Goal: Task Accomplishment & Management: Complete application form

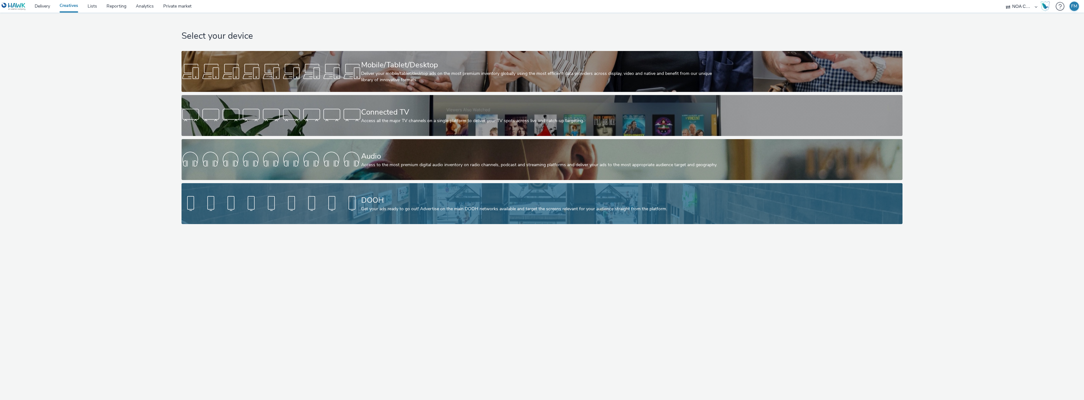
click at [429, 201] on div "DOOH" at bounding box center [540, 200] width 359 height 11
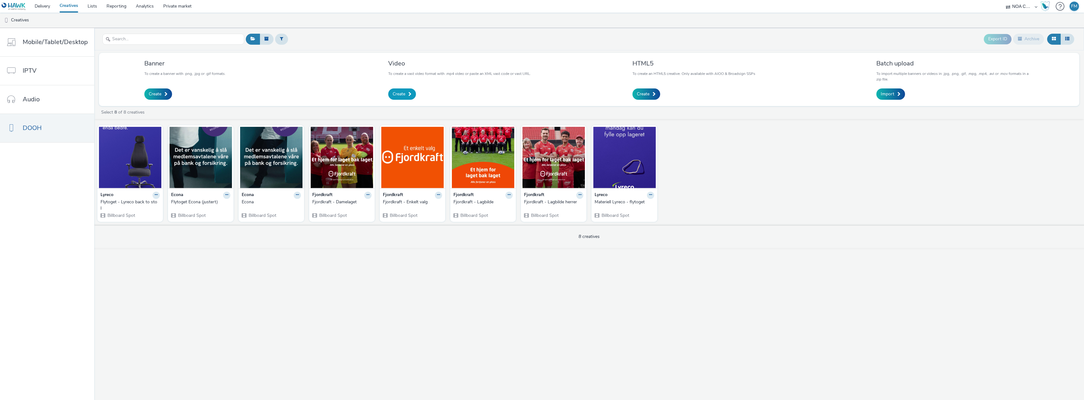
click at [401, 94] on span "Create" at bounding box center [399, 94] width 13 height 6
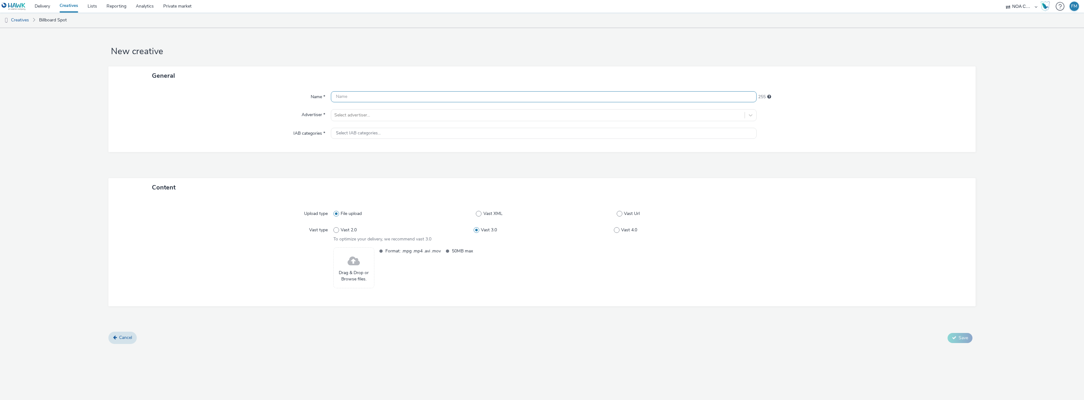
click at [383, 97] on input "text" at bounding box center [544, 96] width 426 height 11
type input "Steddy"
click at [373, 115] on div at bounding box center [537, 116] width 407 height 8
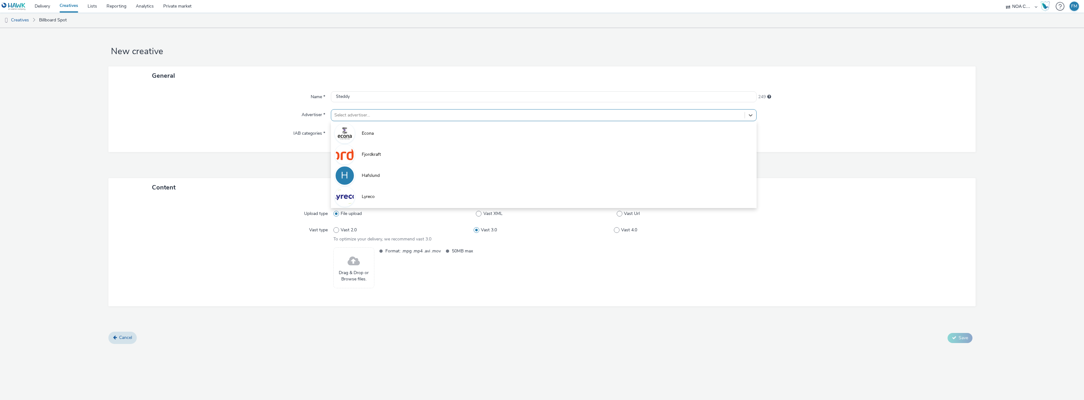
click at [869, 253] on div at bounding box center [859, 269] width 210 height 43
click at [380, 112] on div at bounding box center [537, 116] width 407 height 8
drag, startPoint x: 267, startPoint y: 319, endPoint x: 248, endPoint y: 285, distance: 38.8
click at [266, 318] on div "Content Upload type File upload Vast XML Vast Url Vast type Vast 2.0 Vast 3.0 V…" at bounding box center [541, 255] width 867 height 154
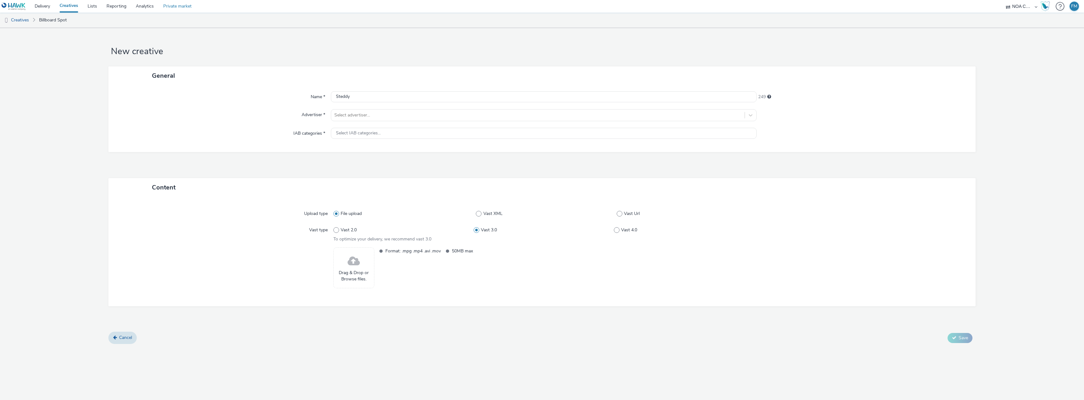
click at [183, 7] on link "Private market" at bounding box center [177, 6] width 38 height 13
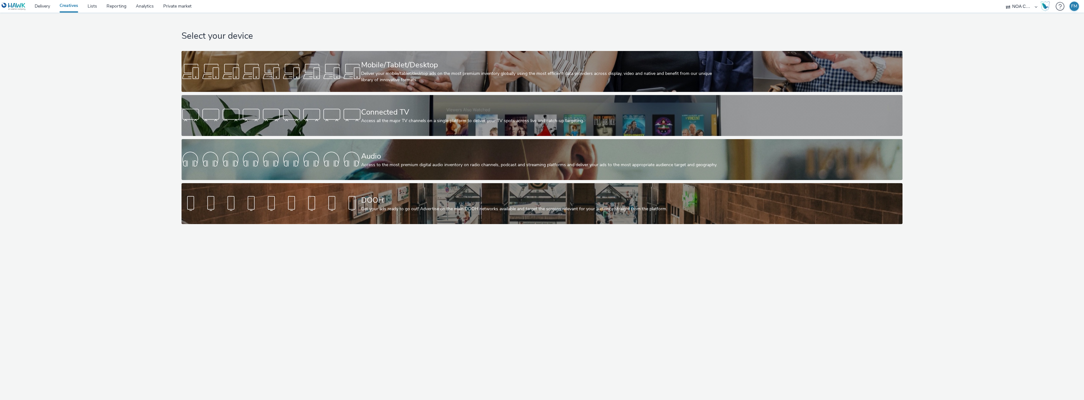
click at [16, 7] on img at bounding box center [14, 7] width 24 height 8
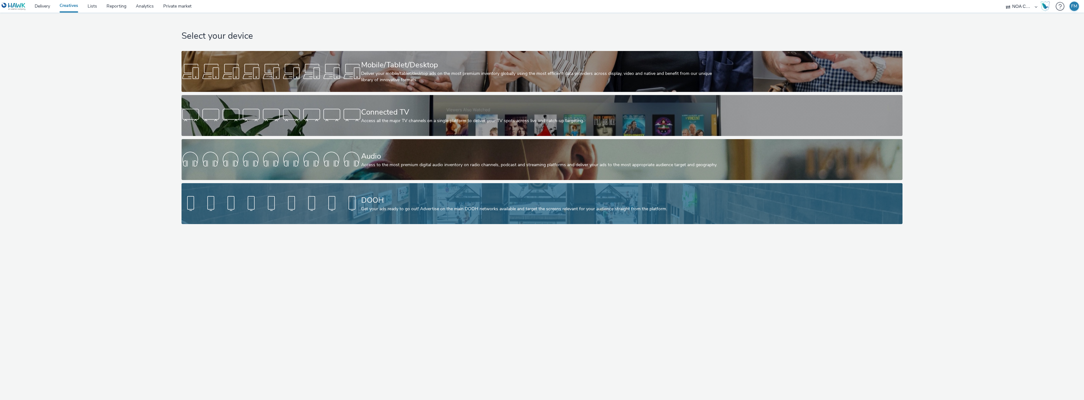
click at [513, 211] on div "Get your ads ready to go out! Advertise on the main DOOH networks available and…" at bounding box center [540, 209] width 359 height 6
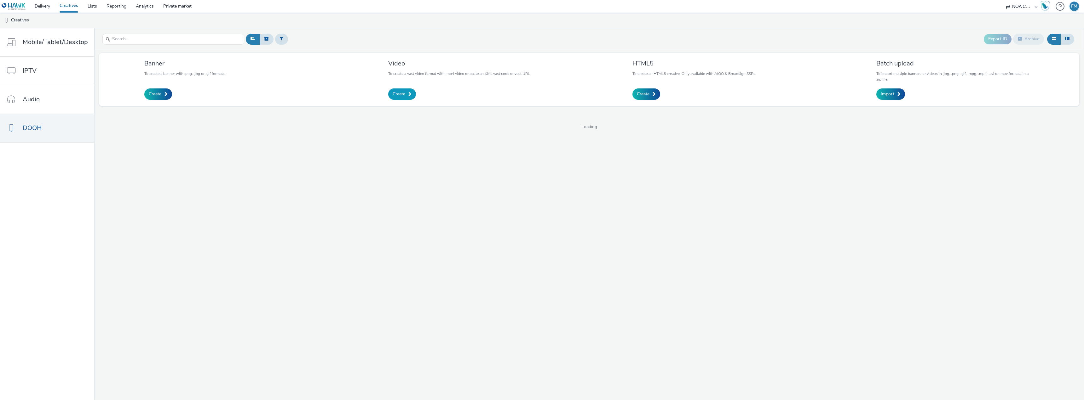
click at [407, 92] on link "Create" at bounding box center [402, 94] width 28 height 11
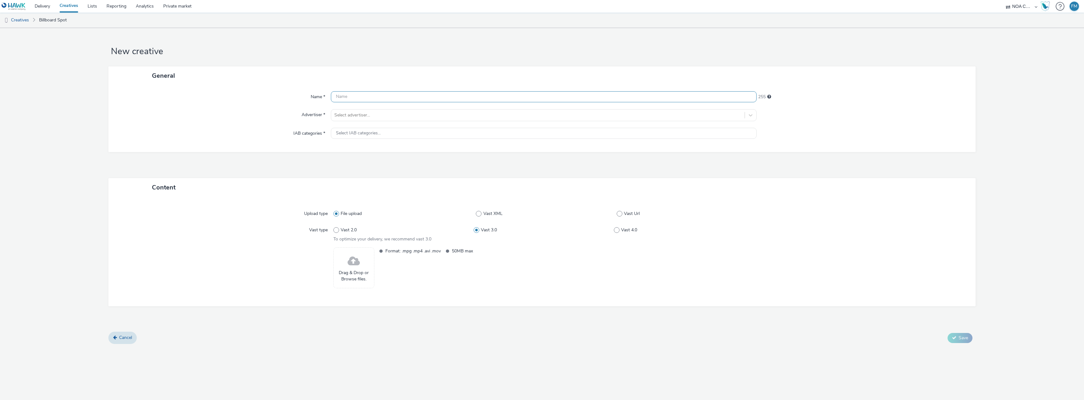
click at [368, 95] on input "text" at bounding box center [544, 96] width 426 height 11
click at [367, 110] on div "Select advertiser..." at bounding box center [537, 115] width 413 height 10
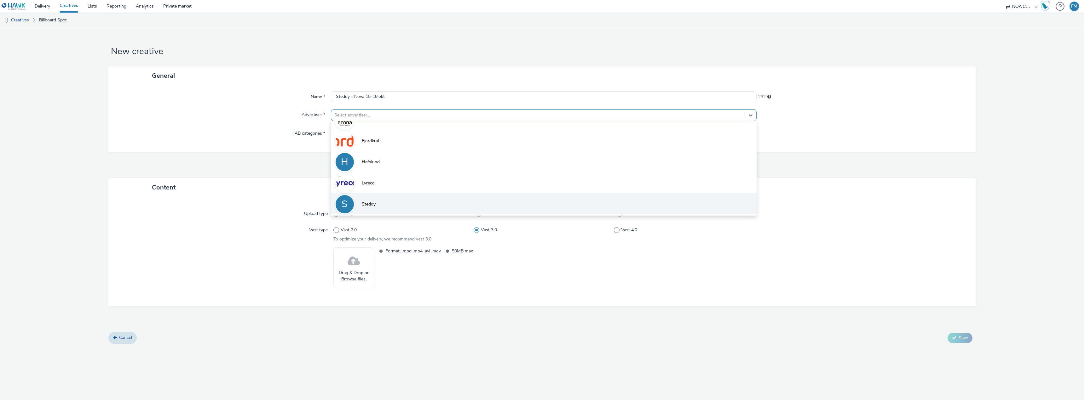
click at [385, 210] on li "S Steddy" at bounding box center [544, 203] width 426 height 21
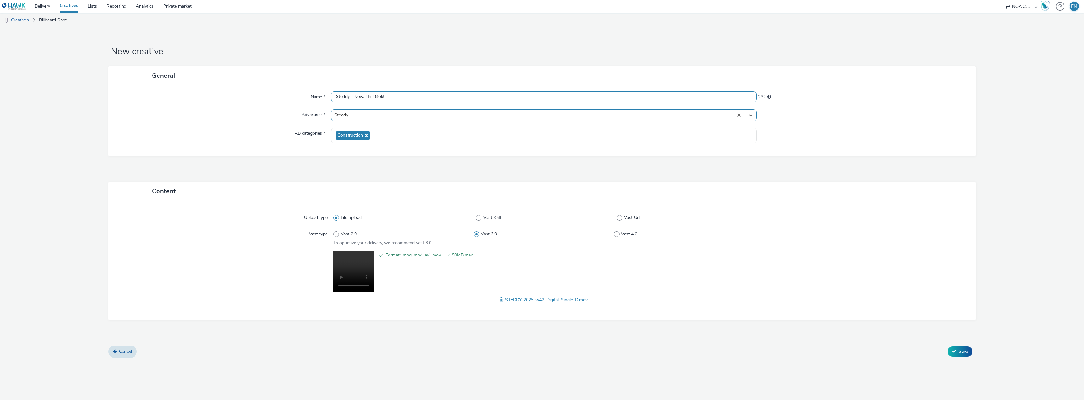
click at [423, 95] on input "Steddy - Nova 15-18.okt" at bounding box center [544, 96] width 426 height 11
type input "Steddy - Nova 15-18.okt - "Bli Steddy Håndverker""
click at [955, 351] on icon at bounding box center [954, 351] width 4 height 4
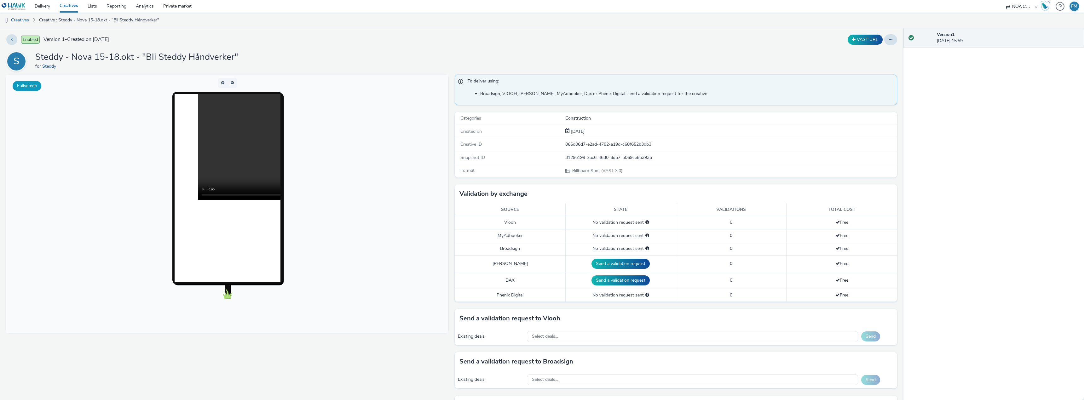
click at [31, 87] on button "Fullscreen" at bounding box center [27, 86] width 29 height 10
click at [390, 292] on body at bounding box center [227, 204] width 442 height 258
click at [11, 37] on button at bounding box center [11, 39] width 11 height 11
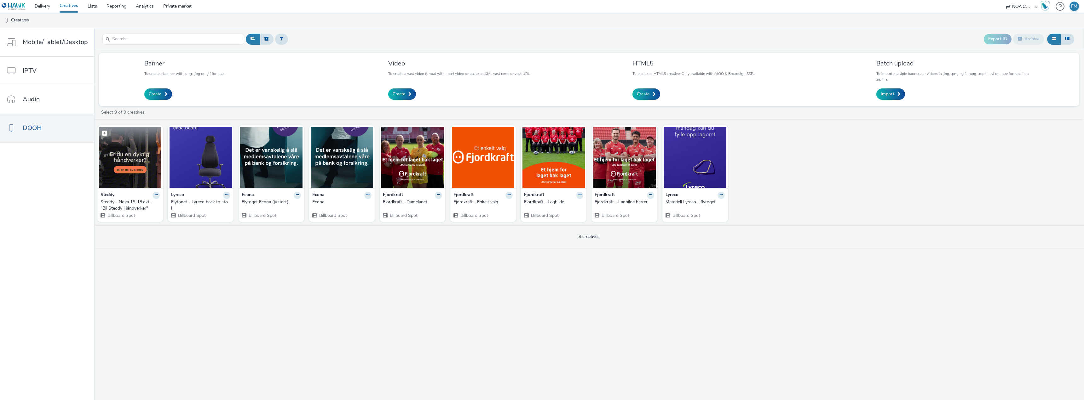
click at [124, 170] on img at bounding box center [130, 157] width 62 height 61
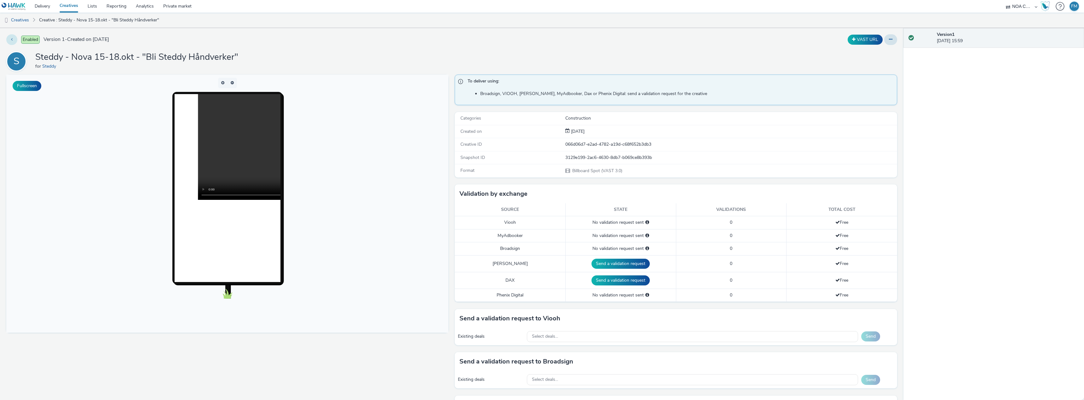
click at [13, 39] on button at bounding box center [11, 39] width 11 height 11
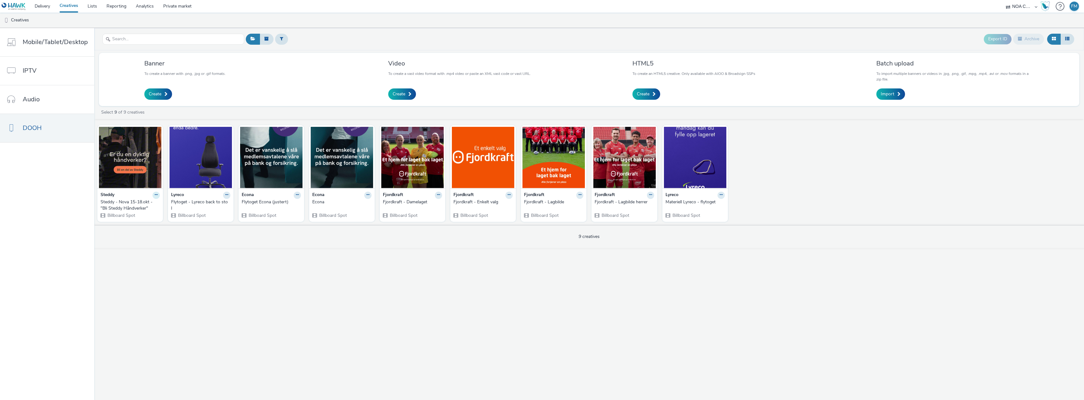
click at [156, 193] on icon at bounding box center [156, 195] width 3 height 4
click at [129, 205] on link "Edit" at bounding box center [135, 206] width 47 height 13
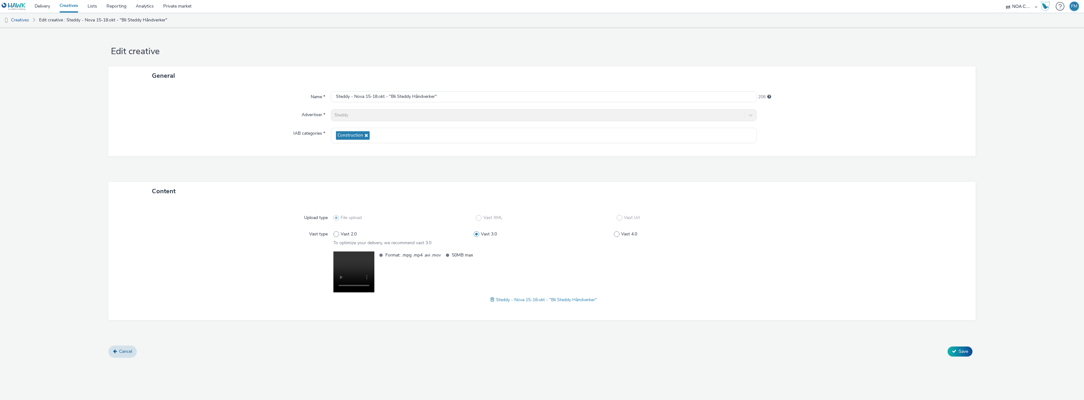
drag, startPoint x: 413, startPoint y: 291, endPoint x: 401, endPoint y: 291, distance: 11.7
click at [413, 291] on div "Format: .mpg .mp4 .avi .mov 50MB max" at bounding box center [565, 273] width 378 height 43
click at [419, 295] on div "Format: .mpg .mp4 .avi .mov 50MB max Steddy - Nova 15-18.okt - "Bli Steddy Hånd…" at bounding box center [543, 278] width 421 height 52
click at [458, 261] on div "Format: .mpg .mp4 .avi .mov 50MB max" at bounding box center [565, 273] width 378 height 43
click at [406, 256] on span "Format: .mpg .mp4 .avi .mov" at bounding box center [412, 255] width 55 height 7
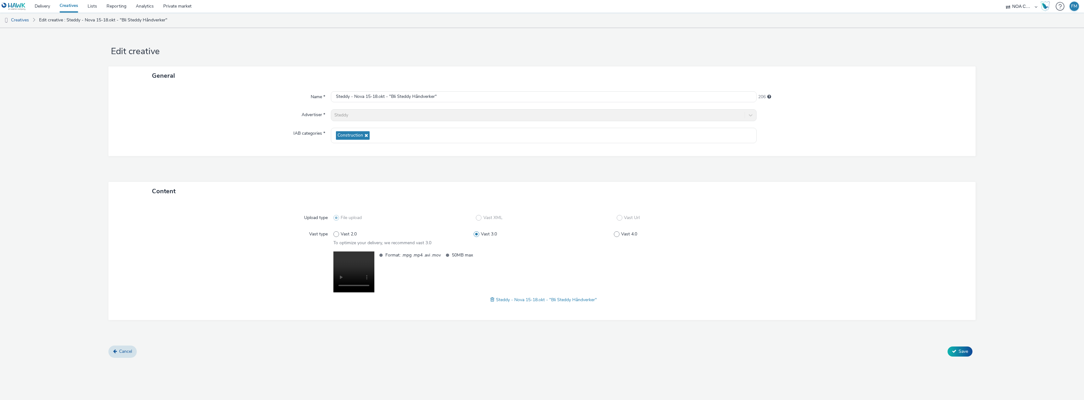
click at [360, 259] on video at bounding box center [353, 272] width 41 height 41
click at [465, 285] on div "Format: .mpg .mp4 .avi .mov 50MB max" at bounding box center [565, 273] width 378 height 43
click at [356, 264] on video at bounding box center [353, 272] width 41 height 41
click at [963, 352] on span "Save" at bounding box center [963, 352] width 9 height 6
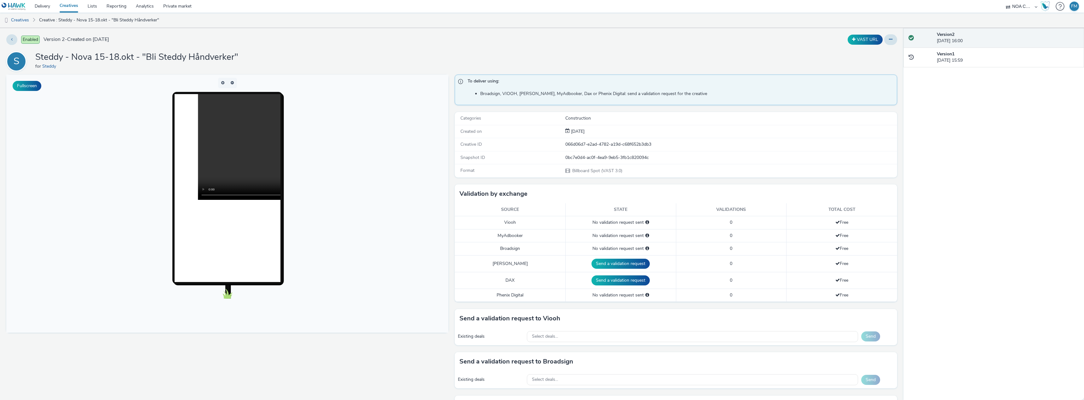
click at [38, 120] on body at bounding box center [227, 204] width 442 height 258
click at [889, 38] on icon at bounding box center [890, 39] width 3 height 4
click at [865, 52] on link "Edit" at bounding box center [873, 52] width 47 height 13
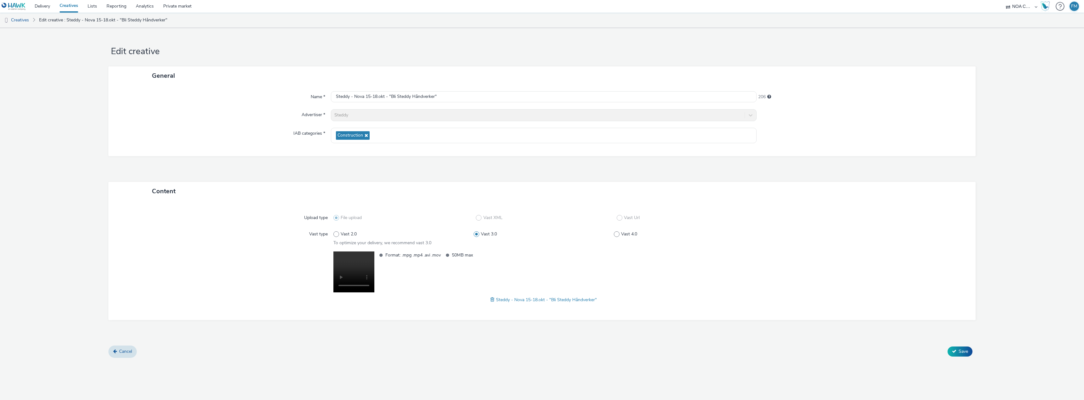
click at [353, 239] on div "Vast 2.0 Vast 3.0 Vast 4.0" at bounding box center [543, 234] width 421 height 11
drag, startPoint x: 354, startPoint y: 239, endPoint x: 338, endPoint y: 234, distance: 16.8
click at [353, 239] on div "Vast 2.0 Vast 3.0 Vast 4.0" at bounding box center [543, 234] width 421 height 11
click at [337, 234] on span at bounding box center [336, 235] width 6 height 6
click at [337, 234] on input "Vast 2.0" at bounding box center [335, 235] width 4 height 4
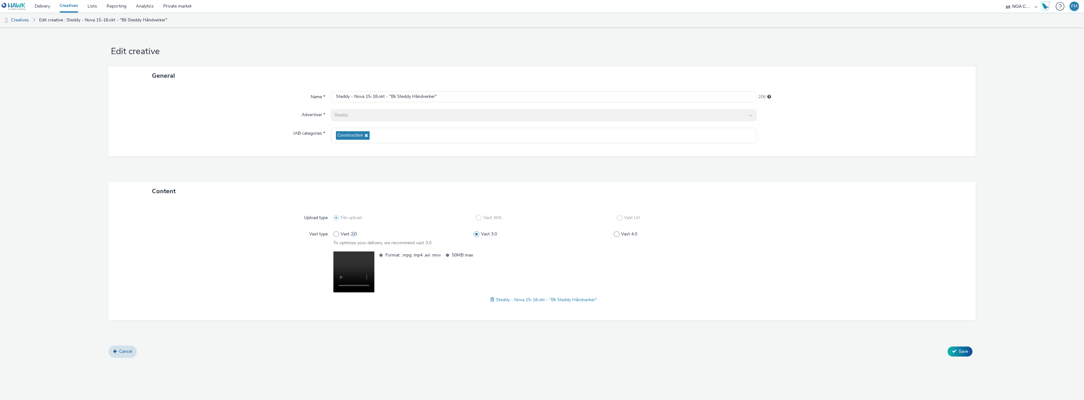
radio input "true"
radio input "false"
click at [363, 217] on label "File upload" at bounding box center [404, 218] width 143 height 6
click at [343, 216] on span "File upload" at bounding box center [351, 218] width 21 height 6
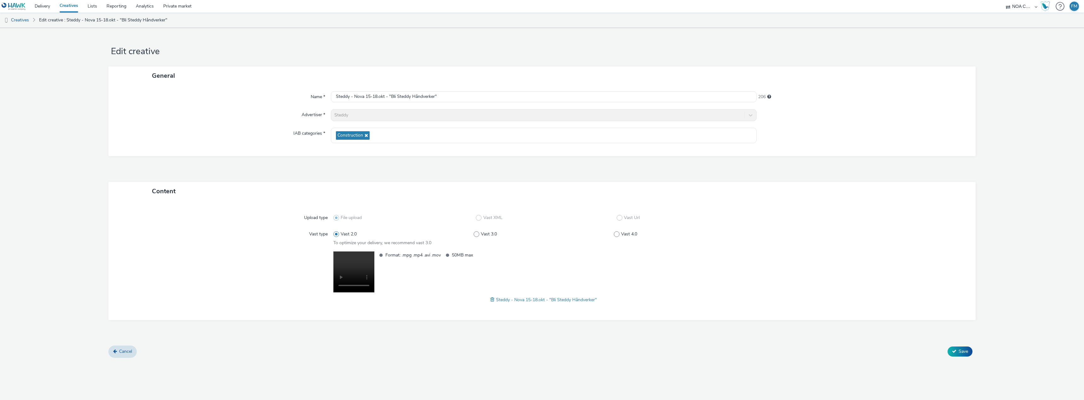
click at [564, 299] on span "Steddy - Nova 15-18.okt - "Bli Steddy Håndverker"" at bounding box center [546, 300] width 101 height 6
click at [492, 299] on span at bounding box center [493, 300] width 6 height 7
click at [501, 299] on span at bounding box center [503, 300] width 6 height 7
click at [130, 343] on span "Cancel" at bounding box center [125, 342] width 13 height 6
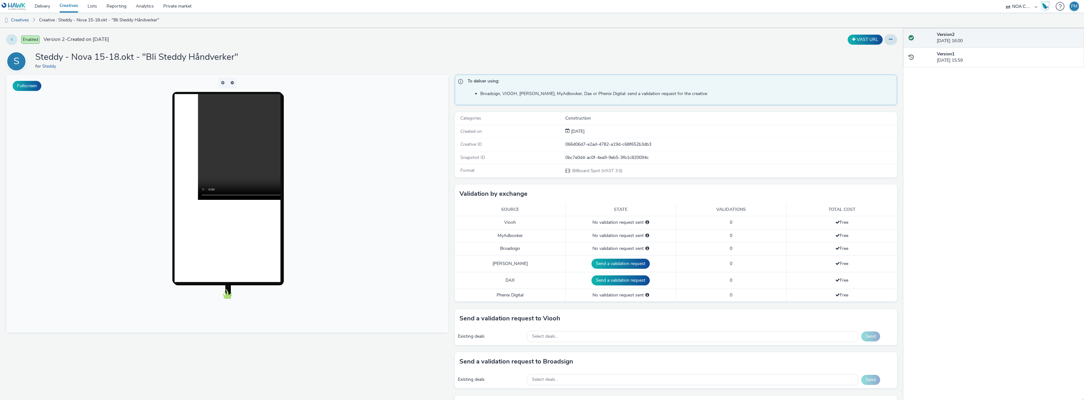
click at [7, 39] on button at bounding box center [11, 39] width 11 height 11
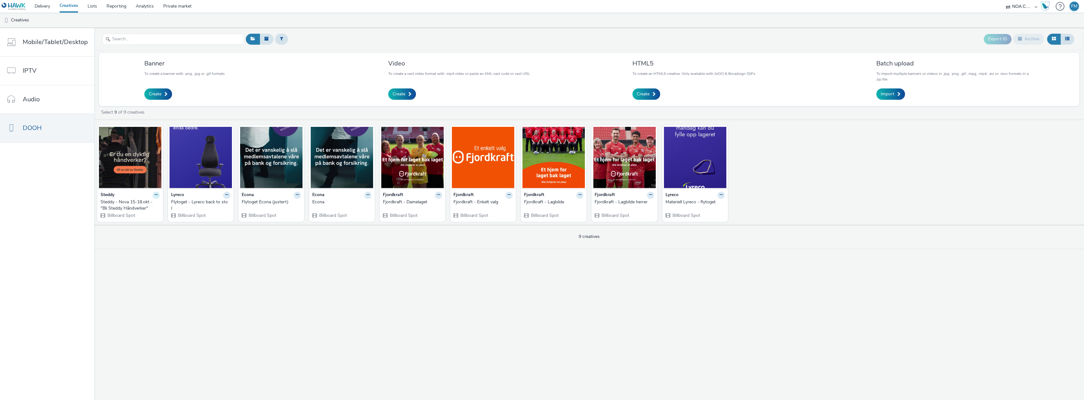
click at [155, 196] on icon at bounding box center [156, 195] width 3 height 4
click at [127, 206] on link "Edit" at bounding box center [135, 206] width 47 height 13
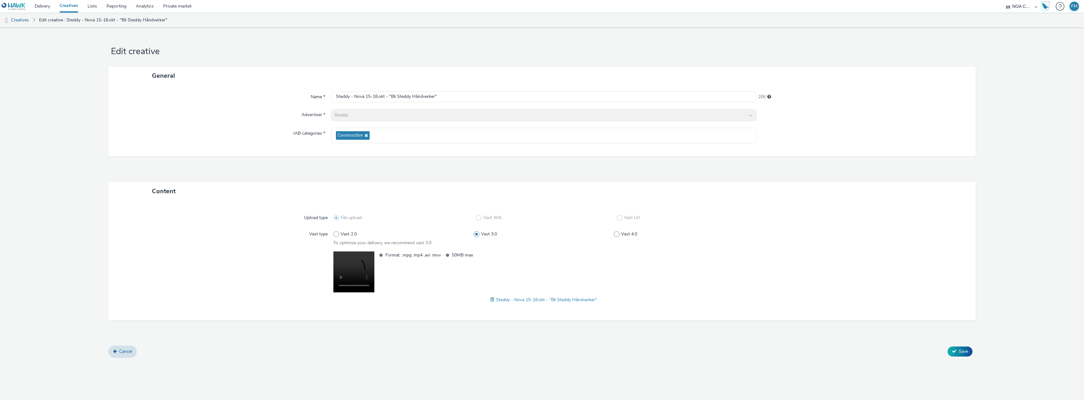
click at [504, 297] on span "Steddy - Nova 15-18.okt - "Bli Steddy Håndverker"" at bounding box center [546, 300] width 101 height 6
click at [503, 302] on span "Steddy - Nova 15-18.okt - "Bli Steddy Håndverker"" at bounding box center [546, 300] width 101 height 6
click at [493, 299] on span at bounding box center [493, 300] width 6 height 7
click at [129, 341] on span "Cancel" at bounding box center [125, 342] width 13 height 6
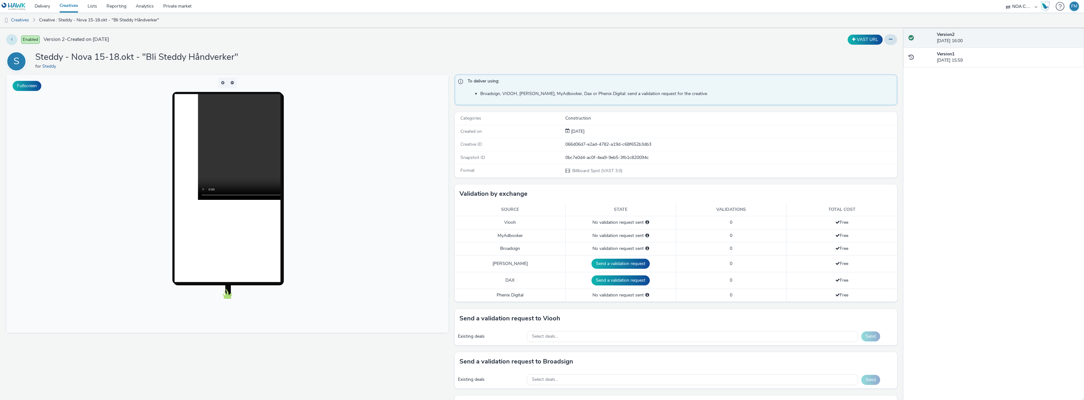
click at [13, 39] on button at bounding box center [11, 39] width 11 height 11
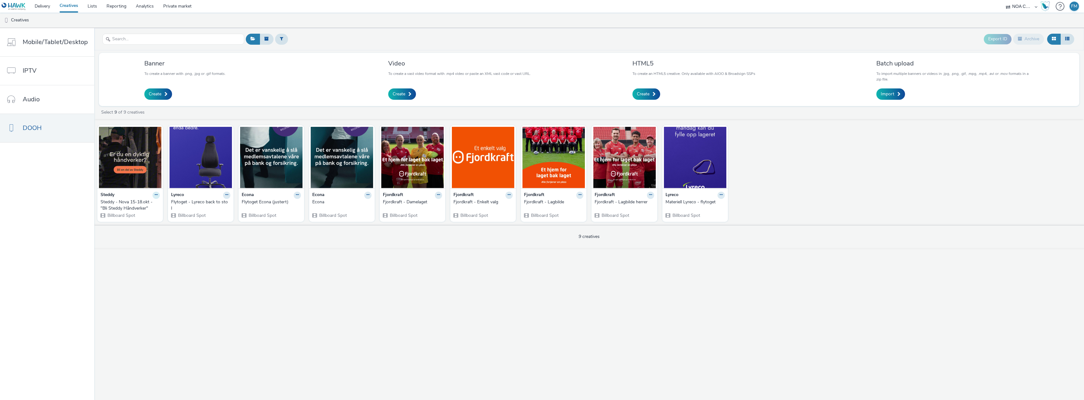
click at [155, 195] on icon at bounding box center [156, 195] width 3 height 4
click at [163, 268] on div "Export ID Archive Banner To create a banner with .png, .jpg or .gif formats. Cr…" at bounding box center [589, 214] width 990 height 372
click at [151, 92] on span "Create" at bounding box center [155, 94] width 13 height 6
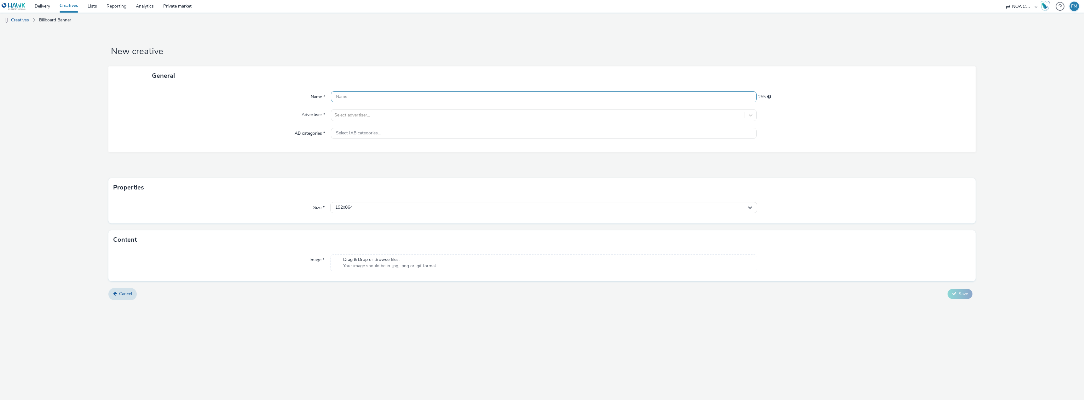
click at [364, 94] on input "text" at bounding box center [544, 96] width 426 height 11
click at [385, 117] on div at bounding box center [537, 116] width 407 height 8
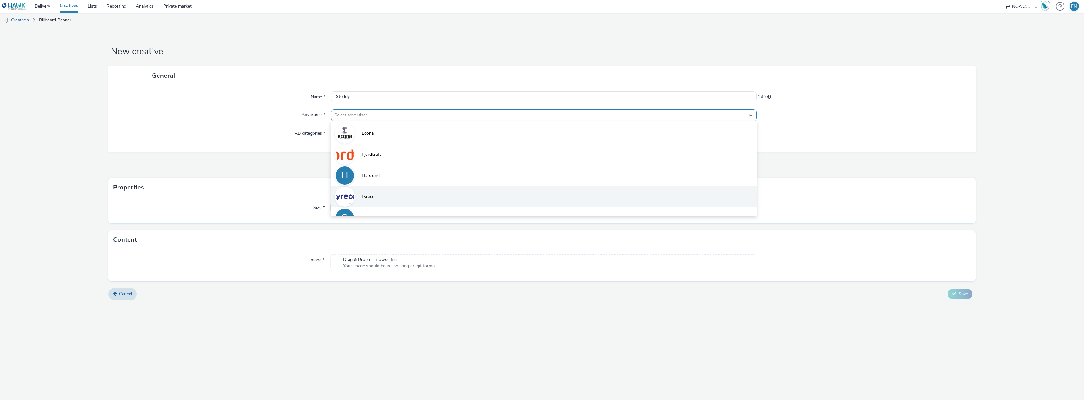
scroll to position [14, 0]
click at [383, 200] on li "S Steddy" at bounding box center [544, 203] width 426 height 21
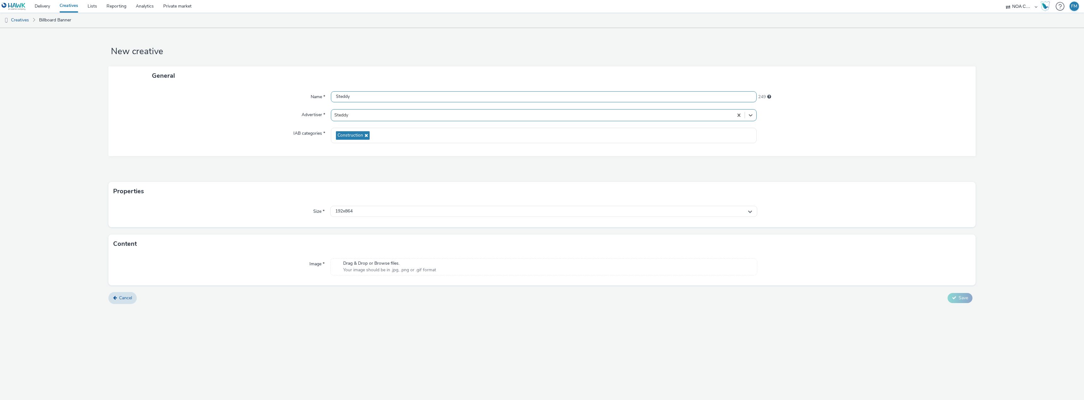
click at [384, 97] on input "Steddy" at bounding box center [544, 96] width 426 height 11
type input "Steddy - Nova Messe motiv A"
click at [410, 214] on div "192x864" at bounding box center [543, 211] width 427 height 11
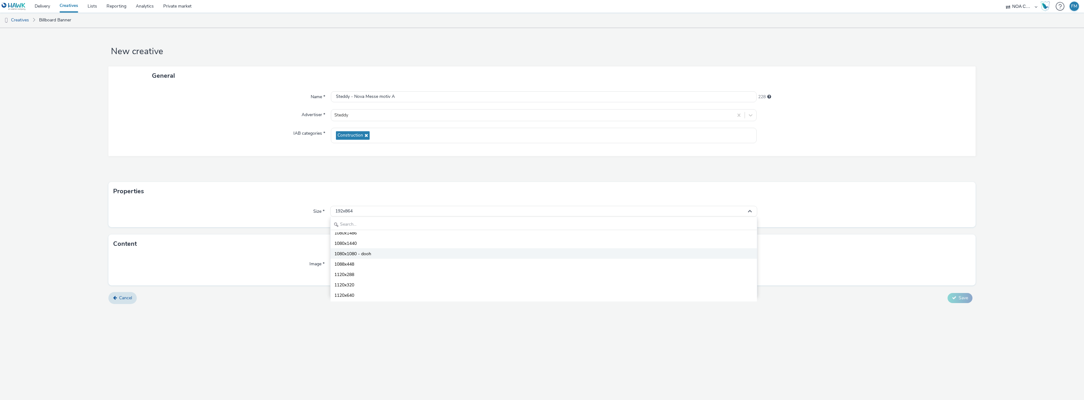
scroll to position [1512, 0]
click at [375, 253] on li "1080x1920 - dooh" at bounding box center [544, 254] width 426 height 10
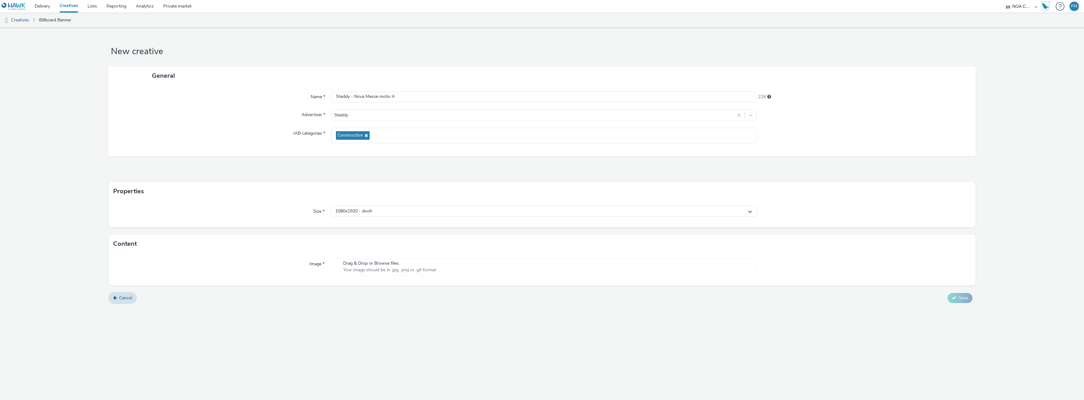
click at [392, 269] on span "Your image should be in .jpg, .png or .gif format" at bounding box center [389, 270] width 93 height 6
click at [964, 308] on span "Save" at bounding box center [963, 307] width 9 height 6
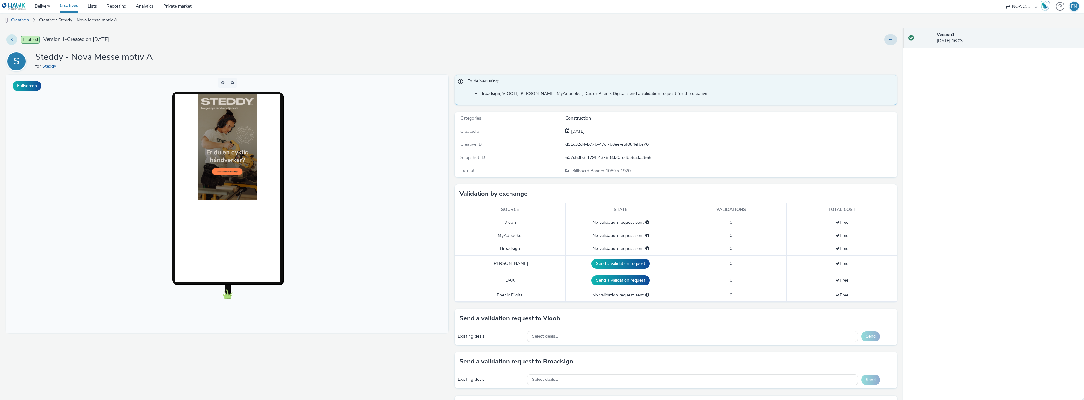
click at [13, 41] on button at bounding box center [11, 39] width 11 height 11
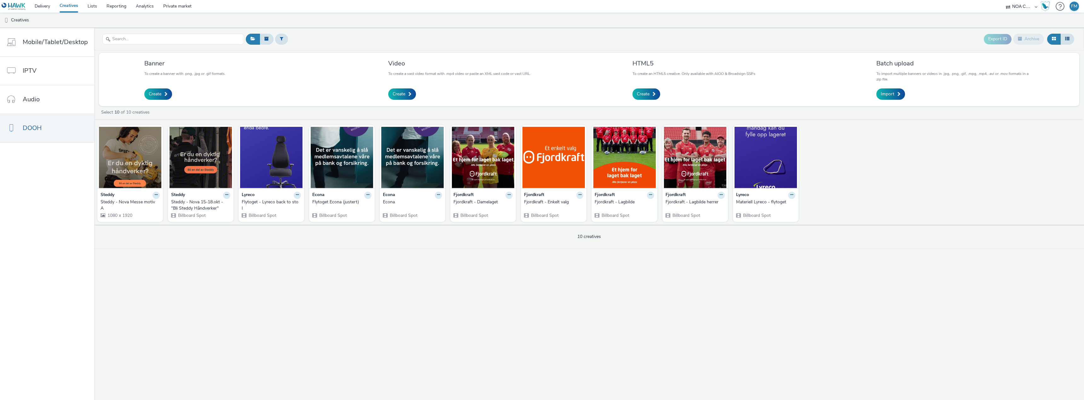
click at [11, 5] on img at bounding box center [14, 7] width 24 height 8
click at [198, 166] on img at bounding box center [201, 157] width 62 height 61
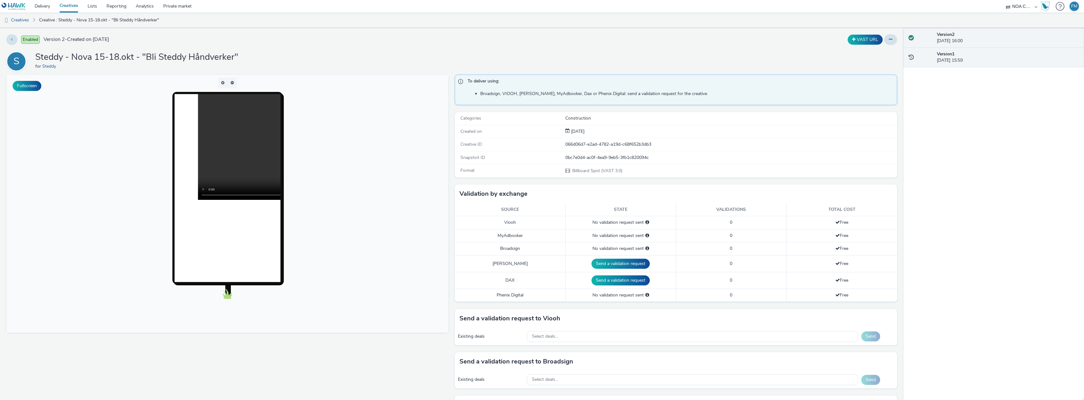
click at [968, 60] on div "Version 1 09 October 2025, 15:59" at bounding box center [1008, 57] width 142 height 13
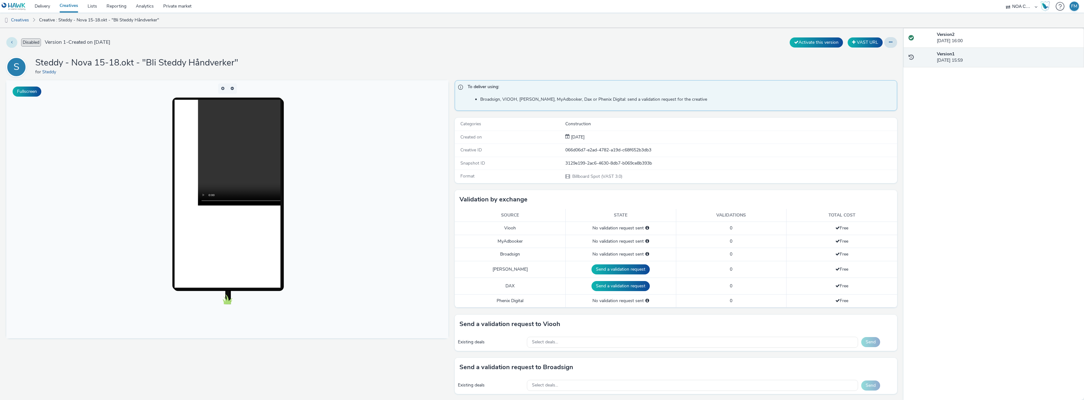
click at [14, 41] on button at bounding box center [11, 42] width 11 height 11
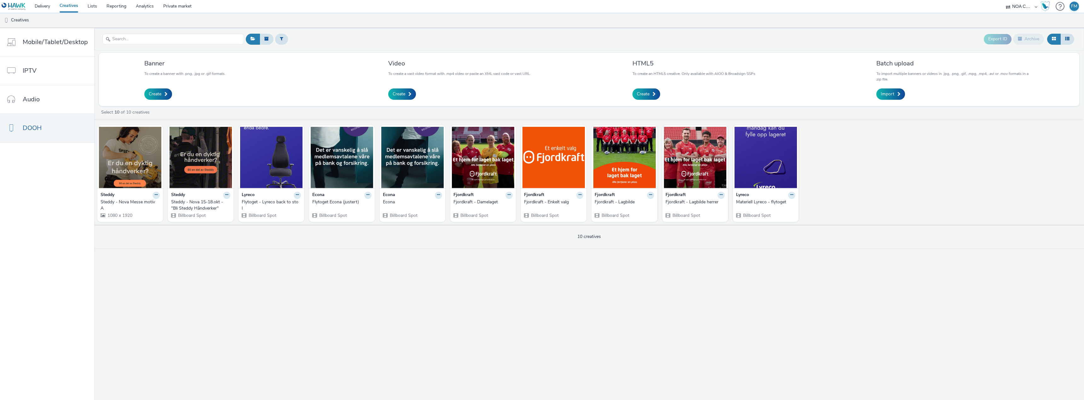
drag, startPoint x: 367, startPoint y: 288, endPoint x: 259, endPoint y: 282, distance: 108.6
click at [259, 282] on div "Export ID Archive Banner To create a banner with .png, .jpg or .gif formats. Cr…" at bounding box center [589, 214] width 990 height 372
click at [128, 158] on img at bounding box center [130, 157] width 62 height 61
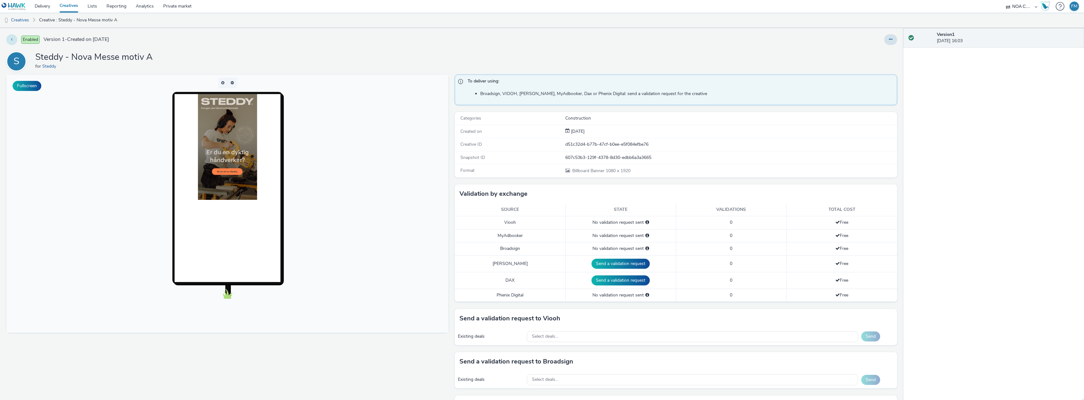
click at [13, 40] on button at bounding box center [11, 39] width 11 height 11
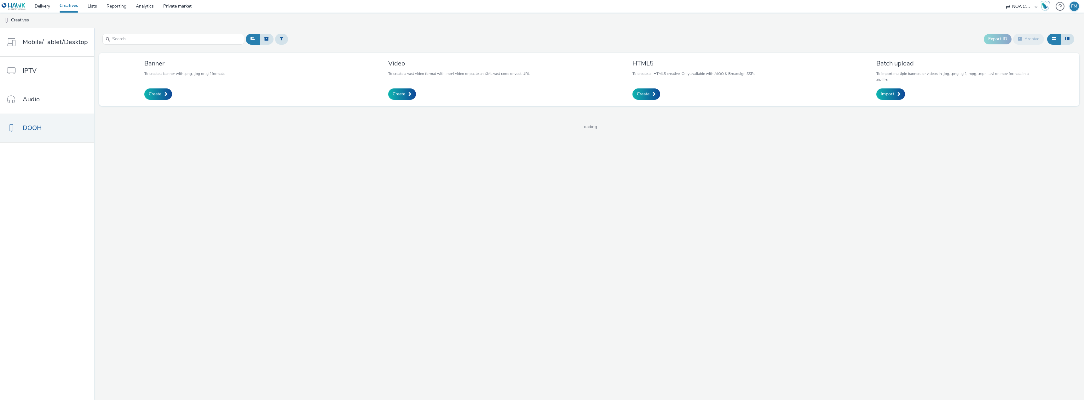
drag, startPoint x: 252, startPoint y: 188, endPoint x: 200, endPoint y: 174, distance: 53.4
click at [200, 174] on div "Export ID Archive Banner To create a banner with .png, .jpg or .gif formats. Cr…" at bounding box center [589, 214] width 990 height 372
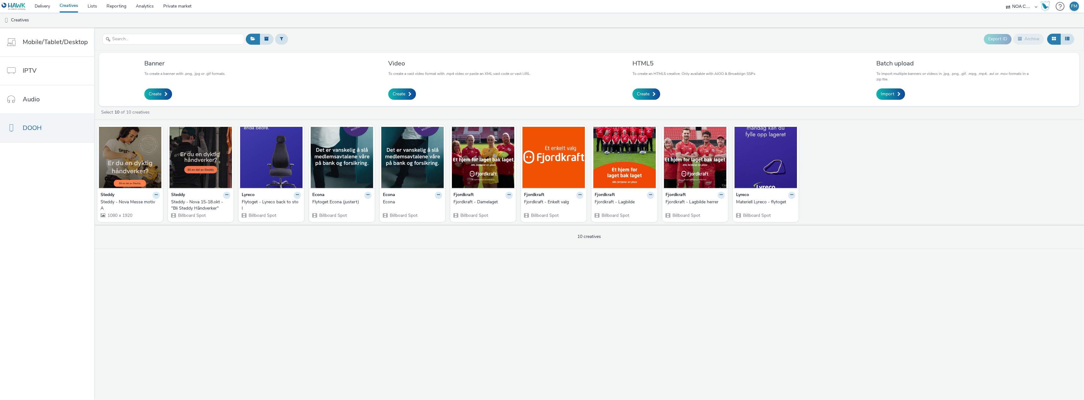
drag, startPoint x: 274, startPoint y: 291, endPoint x: 219, endPoint y: 286, distance: 55.0
click at [219, 286] on div "Export ID Archive Banner To create a banner with .png, .jpg or .gif formats. Cr…" at bounding box center [589, 214] width 990 height 372
drag, startPoint x: 463, startPoint y: 313, endPoint x: 334, endPoint y: 307, distance: 129.0
click at [334, 307] on div "Export ID Archive Banner To create a banner with .png, .jpg or .gif formats. Cr…" at bounding box center [589, 214] width 990 height 372
click at [339, 175] on img at bounding box center [342, 157] width 62 height 61
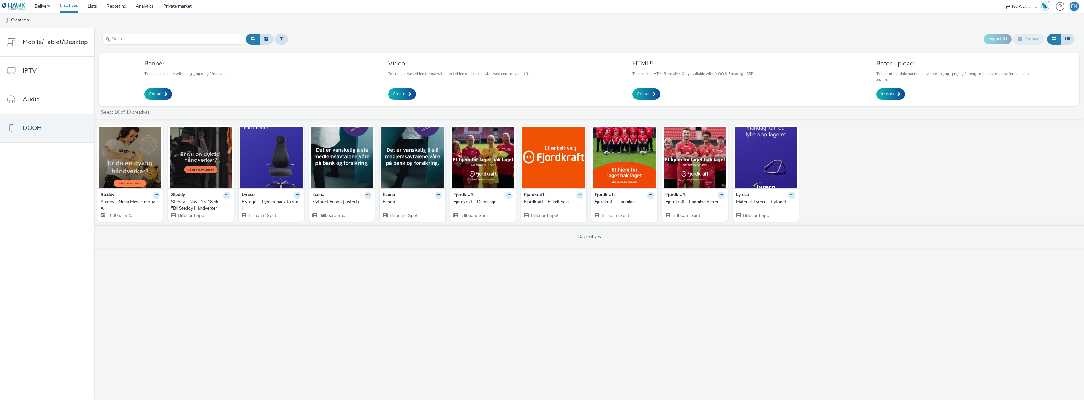
click at [196, 202] on div "Steddy - Nova 15-18.okt - "Bli Steddy Håndverker"" at bounding box center [199, 205] width 57 height 13
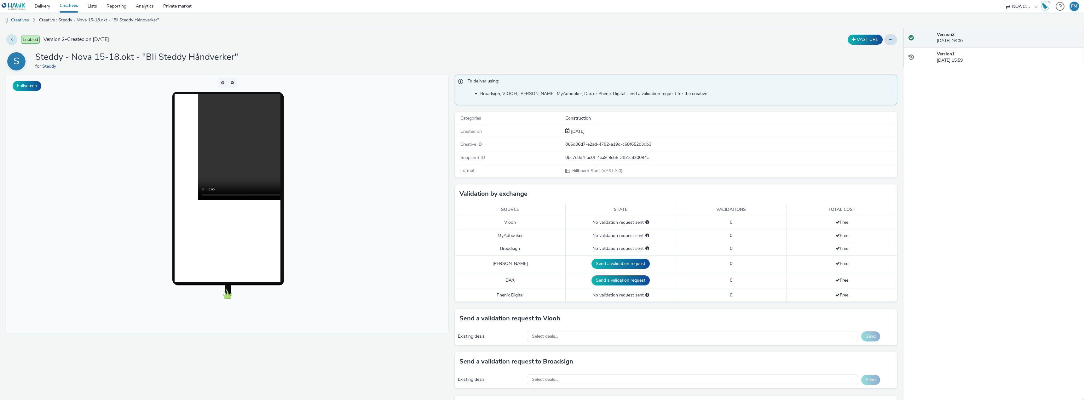
click at [12, 40] on icon at bounding box center [12, 39] width 2 height 4
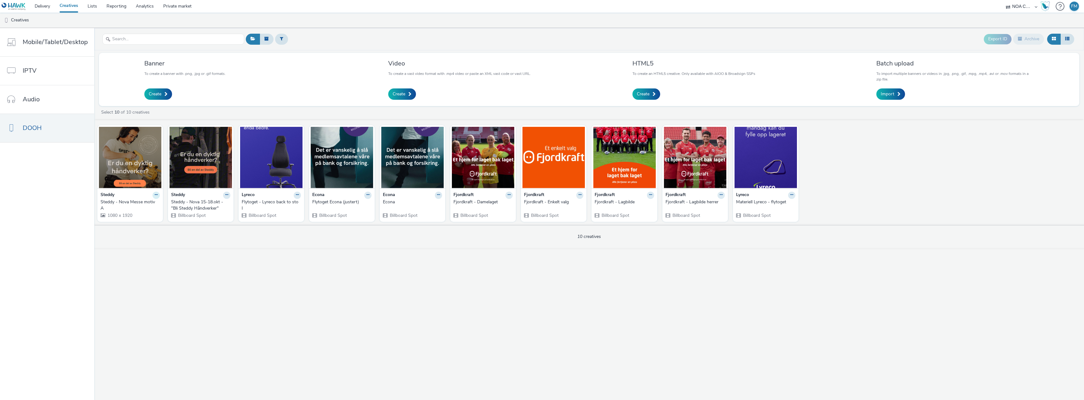
click at [153, 193] on button at bounding box center [156, 195] width 7 height 7
click at [167, 272] on div "Export ID Archive Banner To create a banner with .png, .jpg or .gif formats. Cr…" at bounding box center [589, 214] width 990 height 372
drag, startPoint x: 212, startPoint y: 274, endPoint x: 179, endPoint y: 275, distance: 33.1
click at [179, 275] on div "Export ID Archive Banner To create a banner with .png, .jpg or .gif formats. Cr…" at bounding box center [589, 214] width 990 height 372
click at [153, 94] on span "Create" at bounding box center [155, 94] width 13 height 6
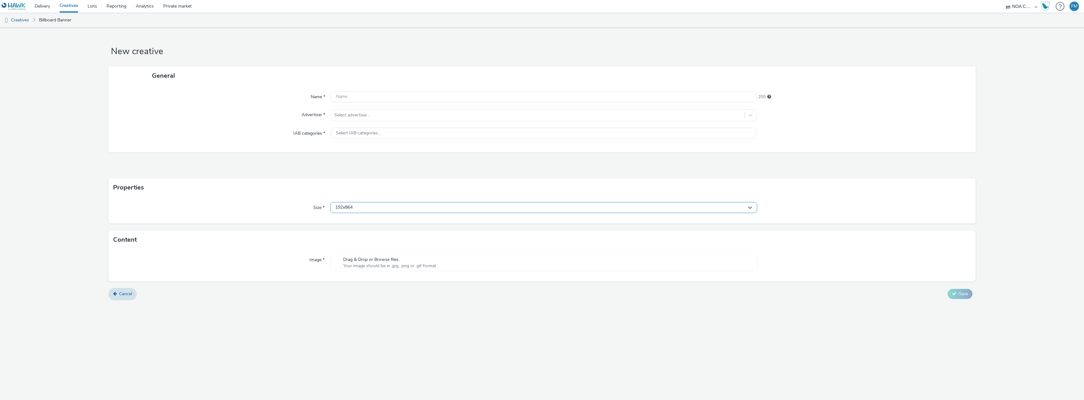
click at [363, 205] on div "192x864" at bounding box center [543, 207] width 427 height 11
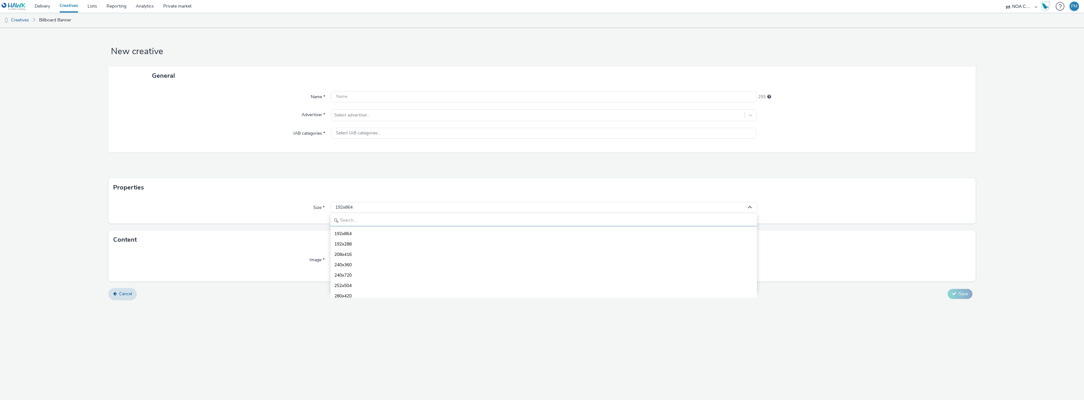
click at [354, 218] on input "text" at bounding box center [544, 221] width 426 height 11
type input "1080"
click at [375, 254] on li "1080x1920 - dooh" at bounding box center [544, 254] width 426 height 10
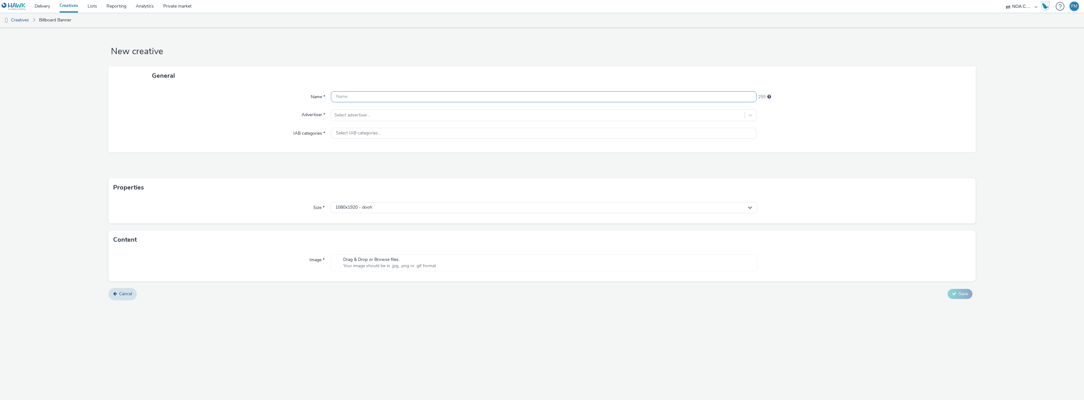
click at [374, 96] on input "text" at bounding box center [544, 96] width 426 height 11
type input "Steddy - NOVA messe - Motiv B"
click at [430, 115] on div at bounding box center [537, 116] width 407 height 8
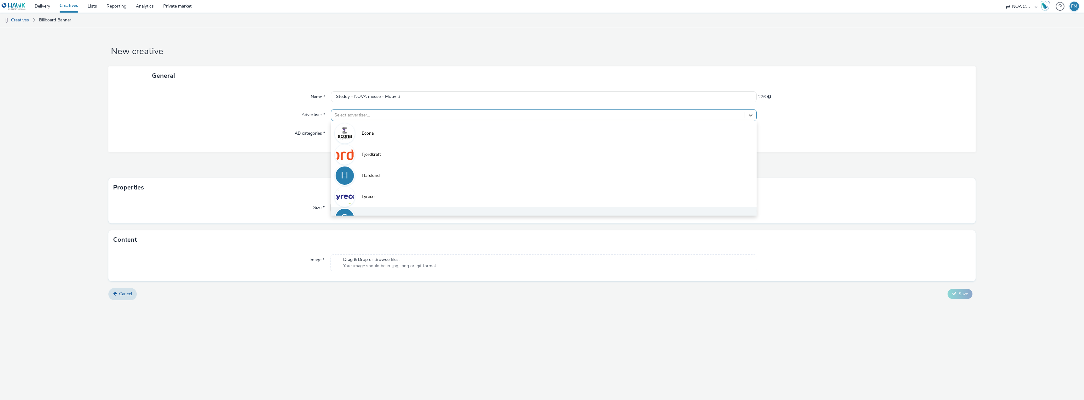
scroll to position [14, 0]
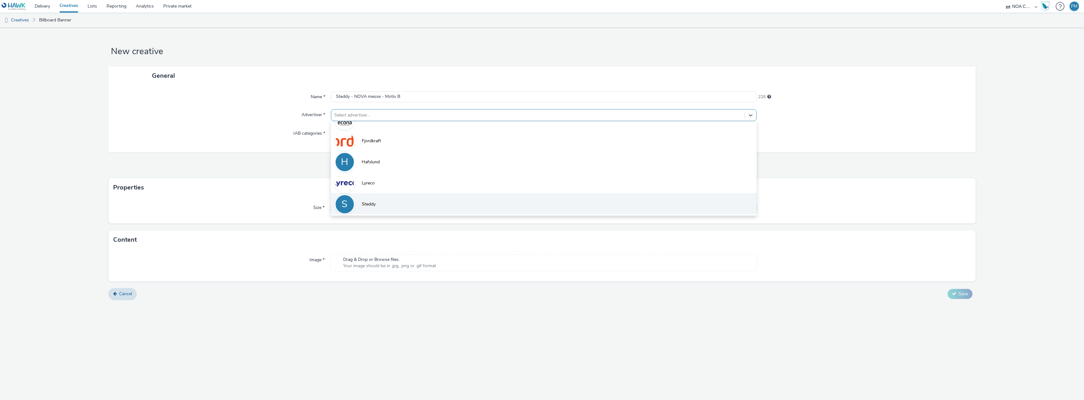
click at [387, 205] on li "S Steddy" at bounding box center [544, 203] width 426 height 21
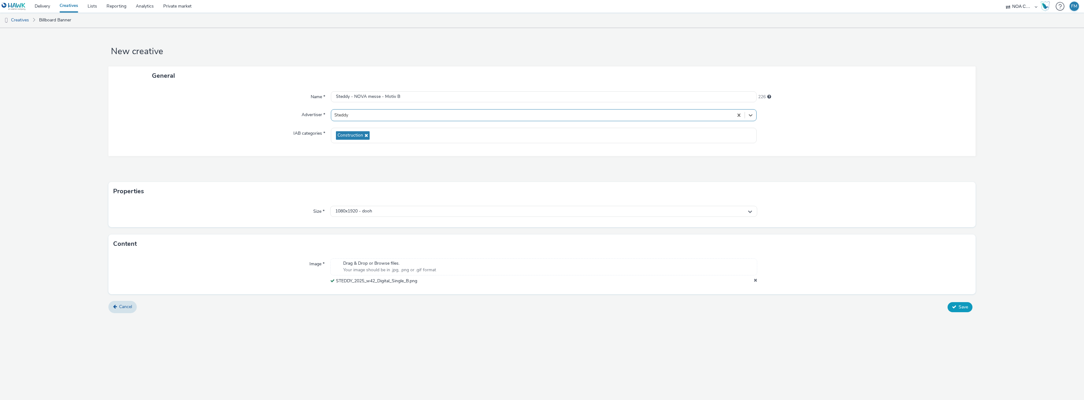
click at [954, 308] on icon at bounding box center [954, 307] width 4 height 4
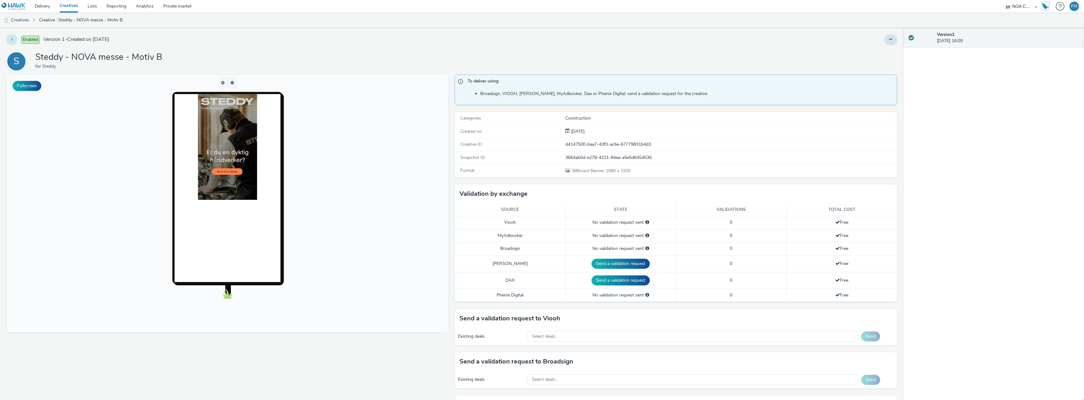
click at [14, 38] on button at bounding box center [11, 39] width 11 height 11
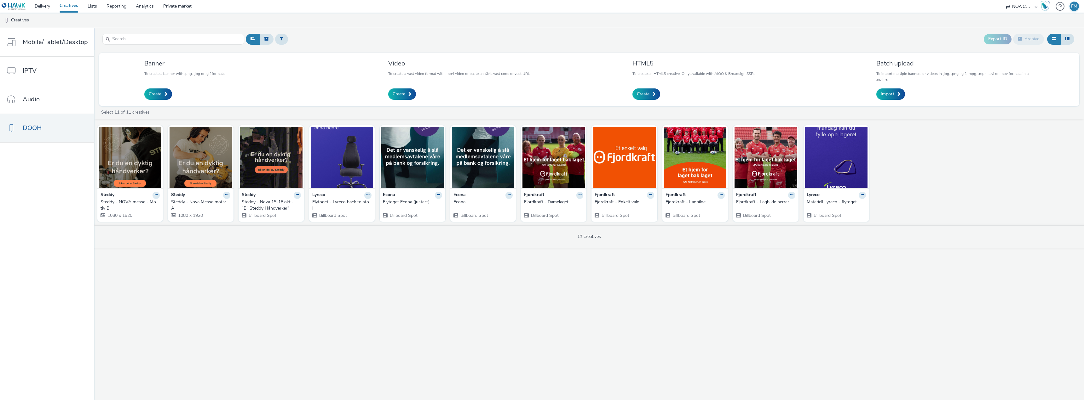
drag, startPoint x: 270, startPoint y: 268, endPoint x: 228, endPoint y: 279, distance: 43.0
click at [228, 279] on div "Export ID Archive Banner To create a banner with .png, .jpg or .gif formats. Cr…" at bounding box center [589, 214] width 990 height 372
drag, startPoint x: 254, startPoint y: 263, endPoint x: 211, endPoint y: 269, distance: 43.2
click at [211, 269] on div "Export ID Archive Banner To create a banner with .png, .jpg or .gif formats. Cr…" at bounding box center [589, 214] width 990 height 372
drag, startPoint x: 470, startPoint y: 312, endPoint x: 426, endPoint y: 312, distance: 44.1
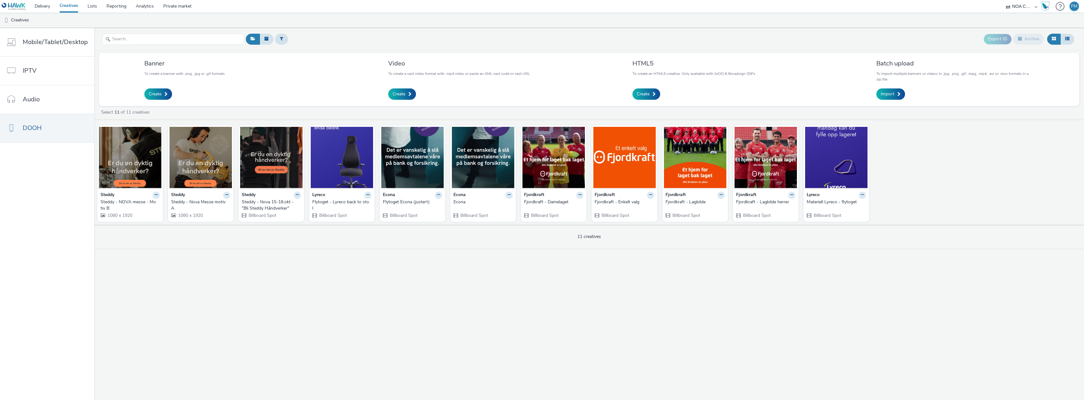
click at [413, 313] on div "Export ID Archive Banner To create a banner with .png, .jpg or .gif formats. Cr…" at bounding box center [589, 214] width 990 height 372
click at [518, 344] on div "Export ID Archive Banner To create a banner with .png, .jpg or .gif formats. Cr…" at bounding box center [589, 214] width 990 height 372
